Goal: Transaction & Acquisition: Book appointment/travel/reservation

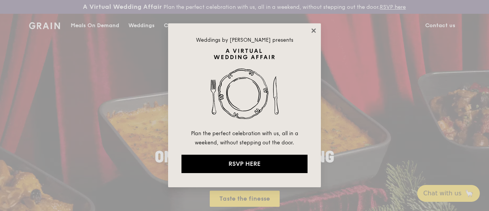
click at [315, 29] on icon at bounding box center [314, 30] width 4 height 4
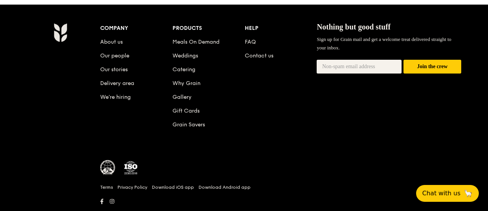
scroll to position [791, 0]
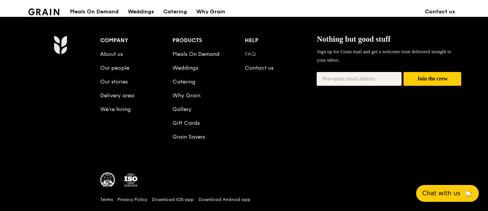
click at [254, 57] on link "FAQ" at bounding box center [250, 54] width 11 height 6
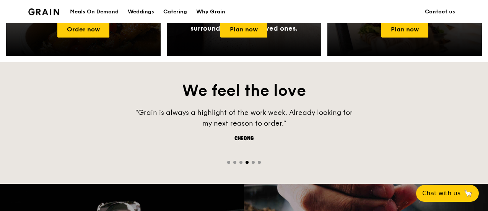
scroll to position [409, 0]
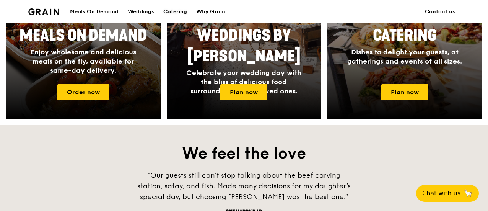
click at [176, 9] on div "Catering" at bounding box center [175, 11] width 24 height 23
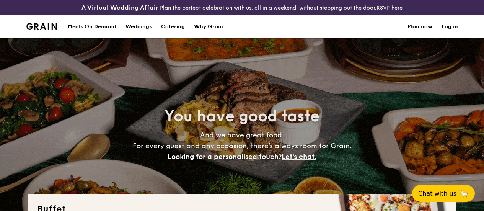
select select
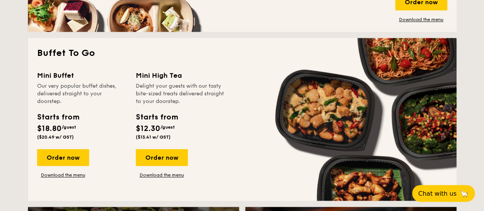
scroll to position [503, 0]
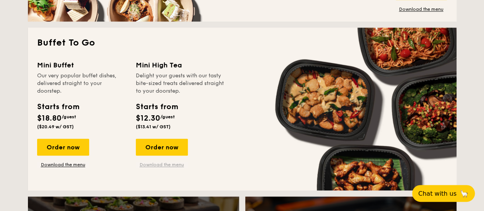
click at [171, 167] on link "Download the menu" at bounding box center [162, 164] width 52 height 6
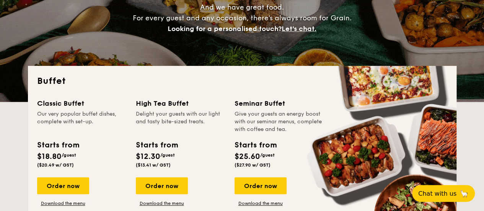
scroll to position [191, 0]
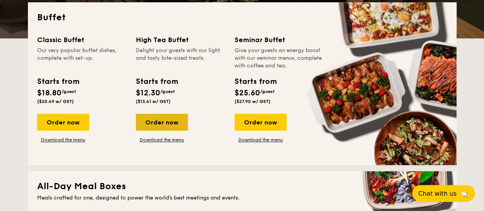
click at [173, 130] on div "Order now" at bounding box center [162, 122] width 52 height 17
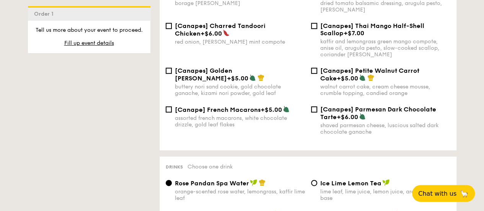
scroll to position [1300, 0]
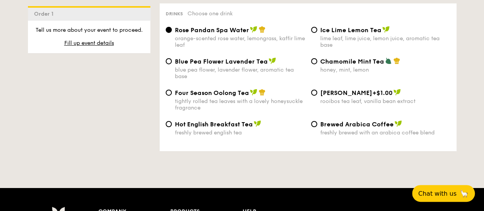
click at [178, 101] on div "Four Season Oolong Tea tightly rolled tea leaves with a lovely honeysuckle frag…" at bounding box center [240, 100] width 130 height 22
click at [172, 96] on input "Four Season Oolong Tea tightly rolled tea leaves with a lovely honeysuckle frag…" at bounding box center [169, 92] width 6 height 6
radio input "true"
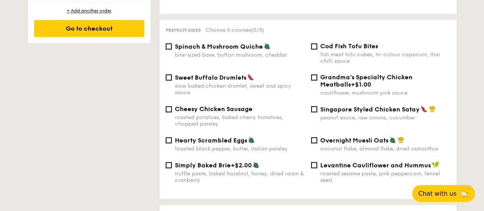
scroll to position [459, 0]
